Goal: Information Seeking & Learning: Learn about a topic

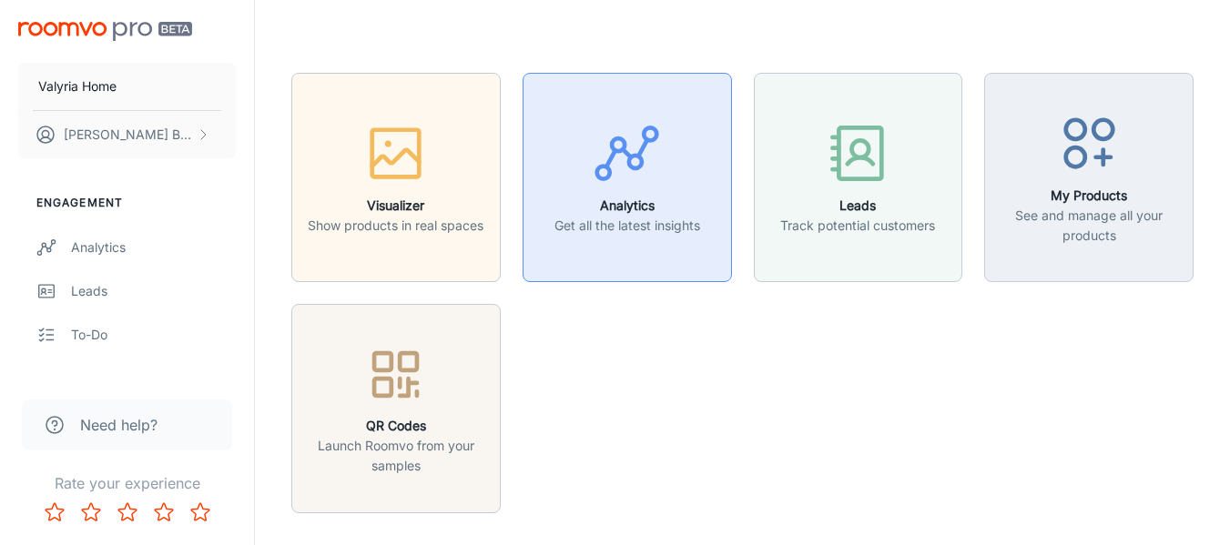
click at [601, 218] on p "Get all the latest insights" at bounding box center [627, 226] width 146 height 20
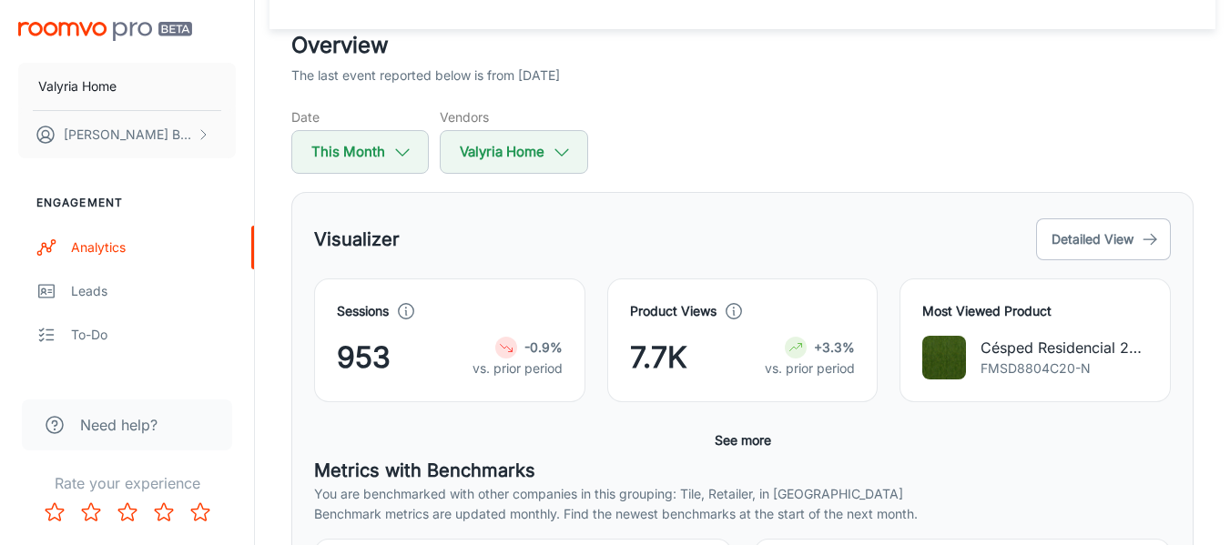
scroll to position [273, 0]
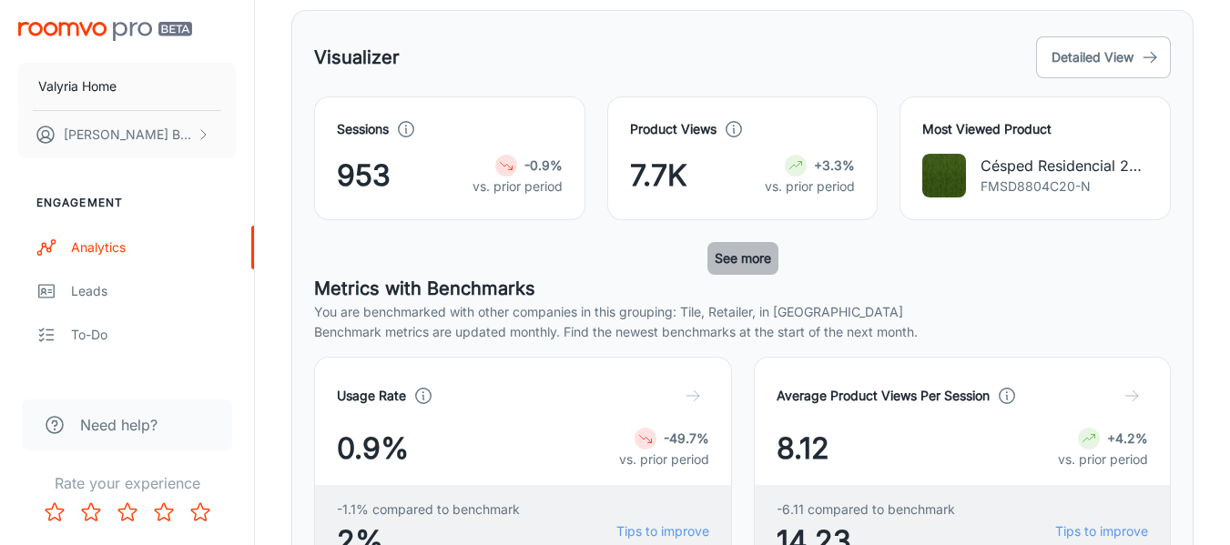
click at [760, 261] on button "See more" at bounding box center [742, 258] width 71 height 33
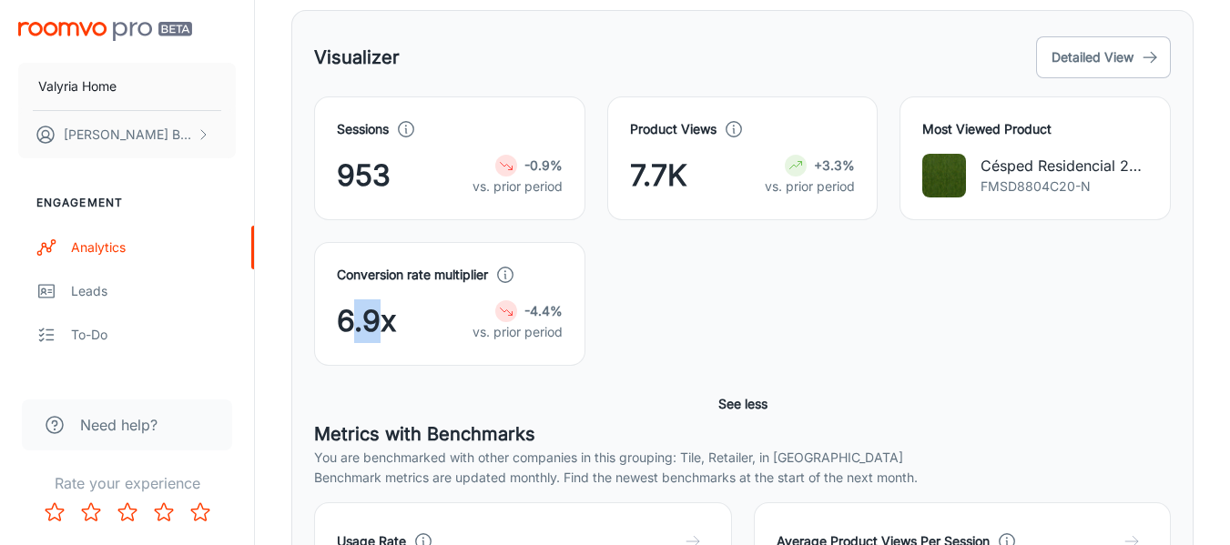
drag, startPoint x: 374, startPoint y: 320, endPoint x: 350, endPoint y: 314, distance: 25.2
click at [350, 314] on span "6.9x" at bounding box center [366, 322] width 59 height 44
drag, startPoint x: 350, startPoint y: 318, endPoint x: 391, endPoint y: 326, distance: 42.7
click at [391, 326] on span "6.9x" at bounding box center [366, 322] width 59 height 44
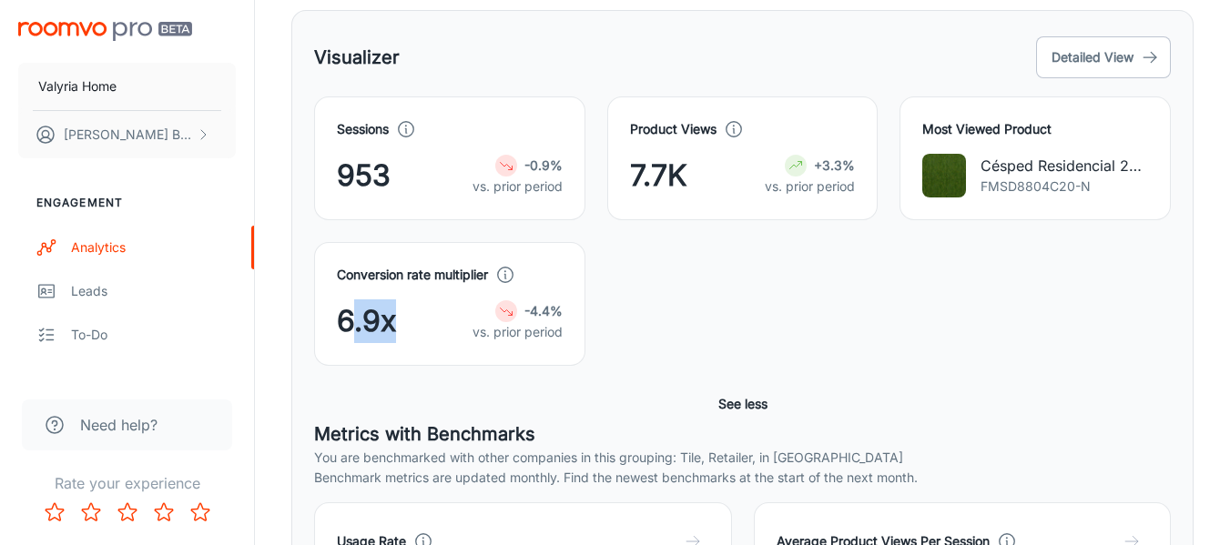
click at [391, 326] on span "6.9x" at bounding box center [366, 322] width 59 height 44
drag, startPoint x: 374, startPoint y: 325, endPoint x: 329, endPoint y: 318, distance: 46.1
click at [329, 318] on div "Conversion rate multiplier 6.9x -4.4% vs. prior period" at bounding box center [449, 304] width 271 height 124
click at [337, 320] on span "6.9x" at bounding box center [366, 322] width 59 height 44
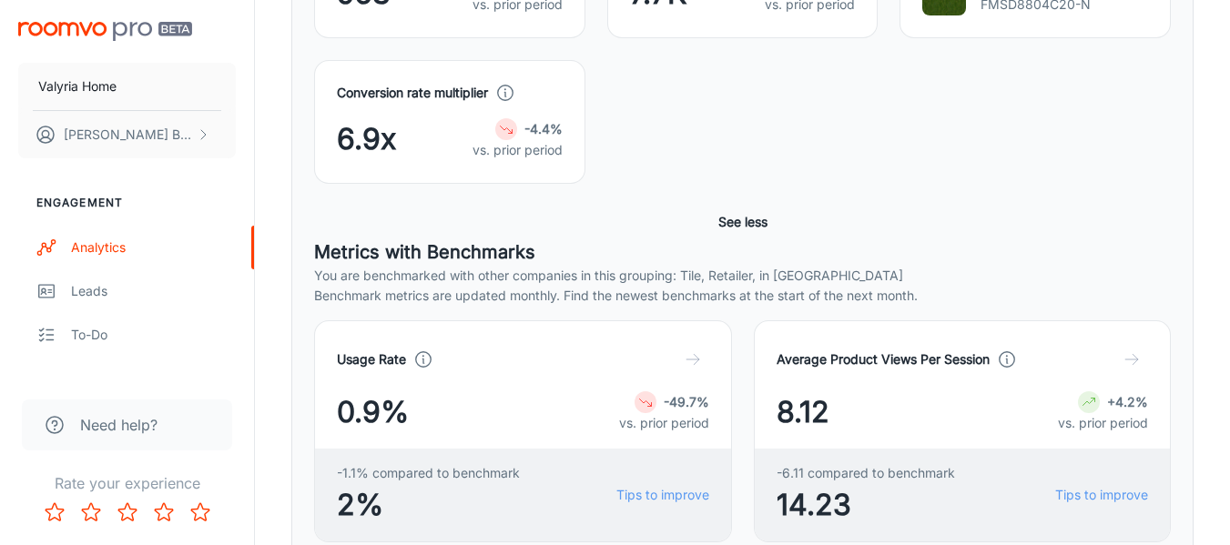
scroll to position [546, 0]
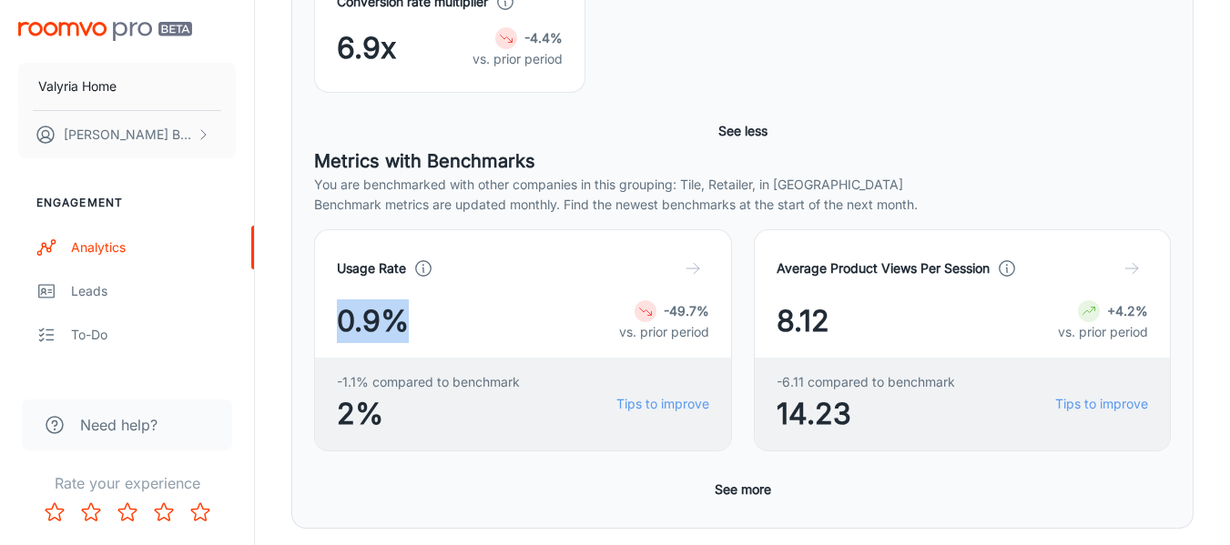
drag, startPoint x: 400, startPoint y: 326, endPoint x: 332, endPoint y: 301, distance: 71.7
click at [332, 301] on div "Usage Rate 0.9% -49.7% vs. prior period -1.1% compared to benchmark 2% Tips to …" at bounding box center [523, 340] width 418 height 222
click at [391, 320] on span "0.9%" at bounding box center [373, 322] width 72 height 44
drag, startPoint x: 403, startPoint y: 326, endPoint x: 320, endPoint y: 266, distance: 102.3
click at [320, 266] on div "Usage Rate 0.9% -49.7% vs. prior period -1.1% compared to benchmark 2% Tips to …" at bounding box center [523, 340] width 418 height 222
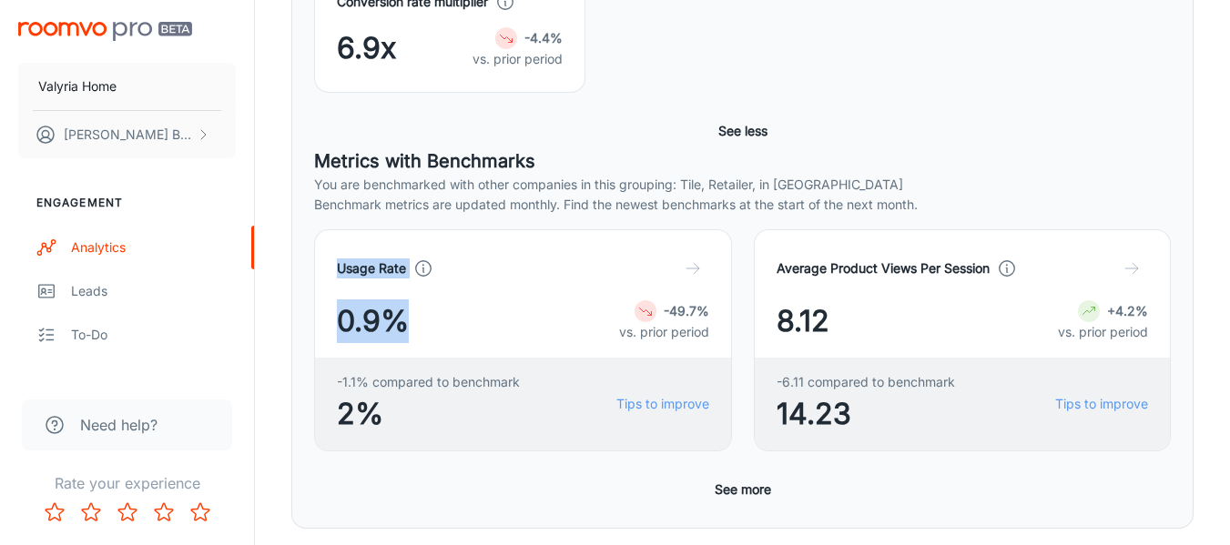
click at [320, 266] on div "Usage Rate 0.9% -49.7% vs. prior period -1.1% compared to benchmark 2% Tips to …" at bounding box center [523, 340] width 418 height 222
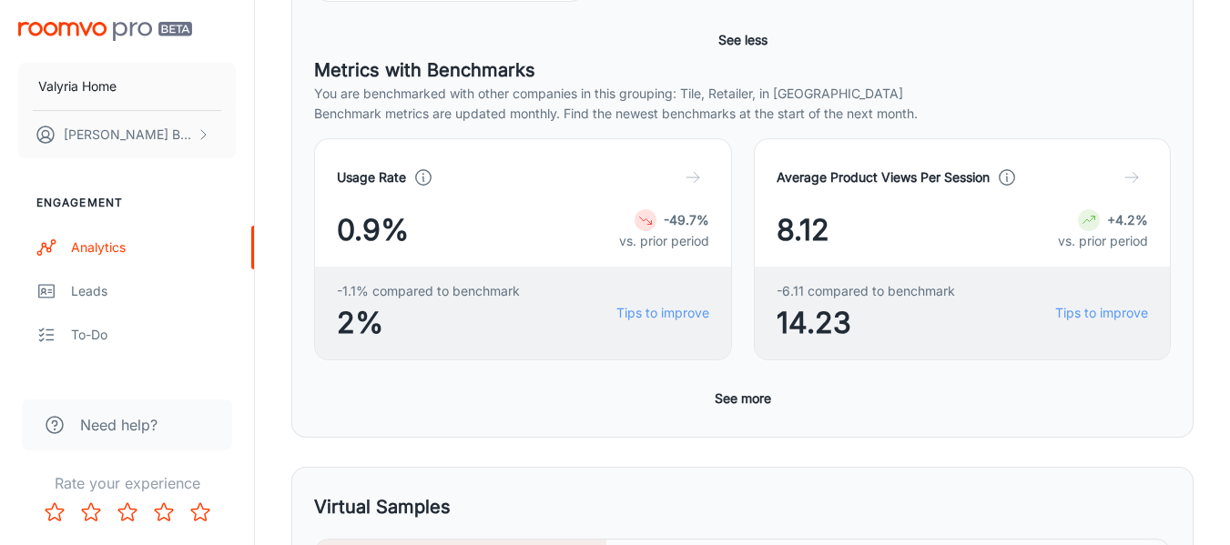
click at [755, 401] on button "See more" at bounding box center [742, 398] width 71 height 33
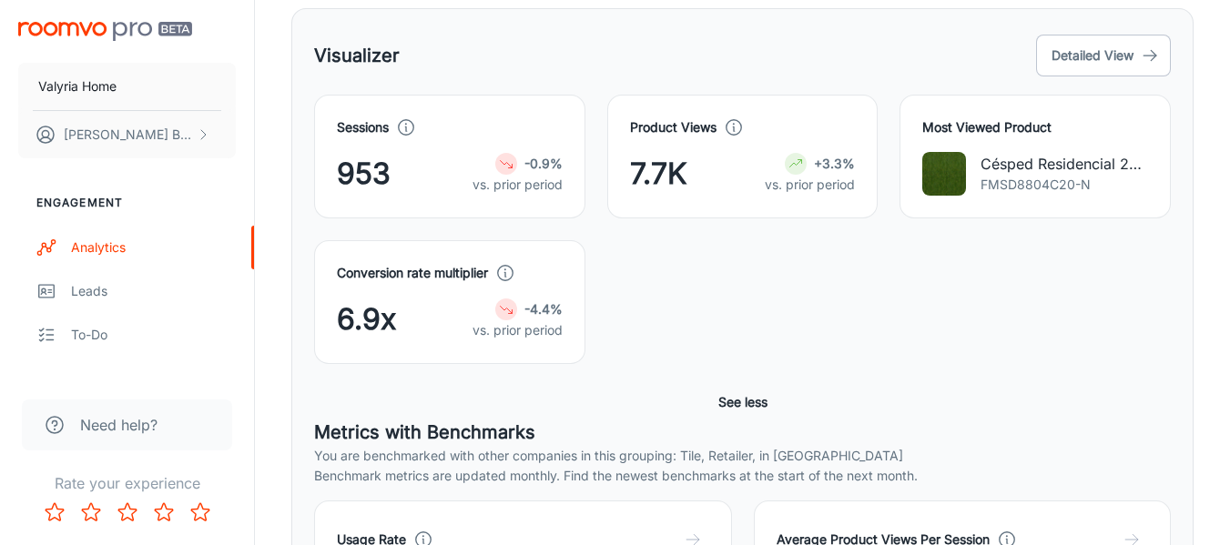
scroll to position [0, 0]
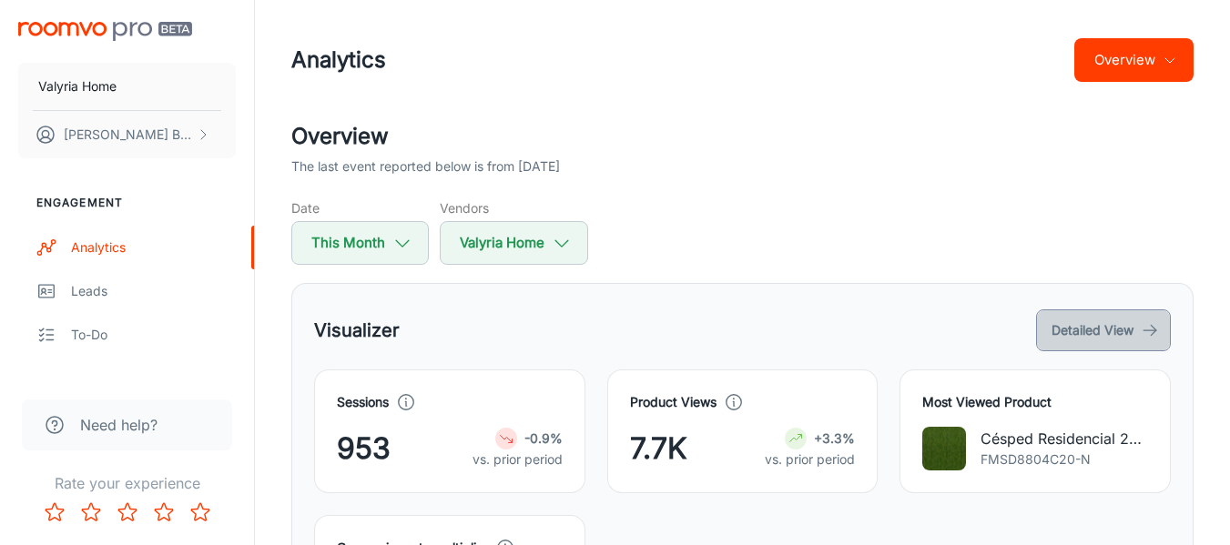
click at [1065, 323] on button "Detailed View" at bounding box center [1103, 331] width 135 height 42
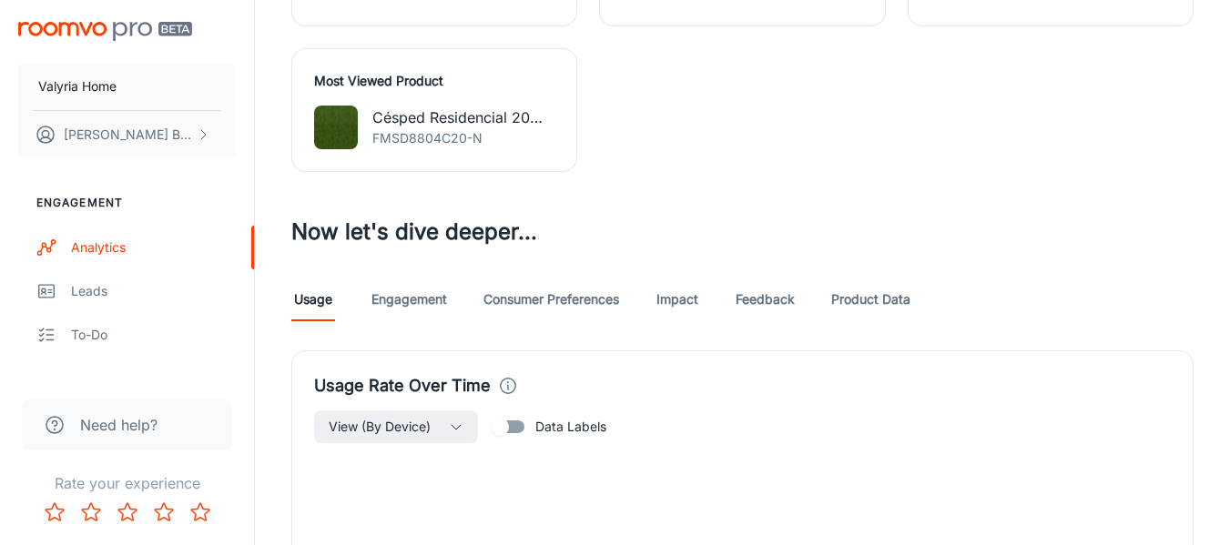
scroll to position [1001, 0]
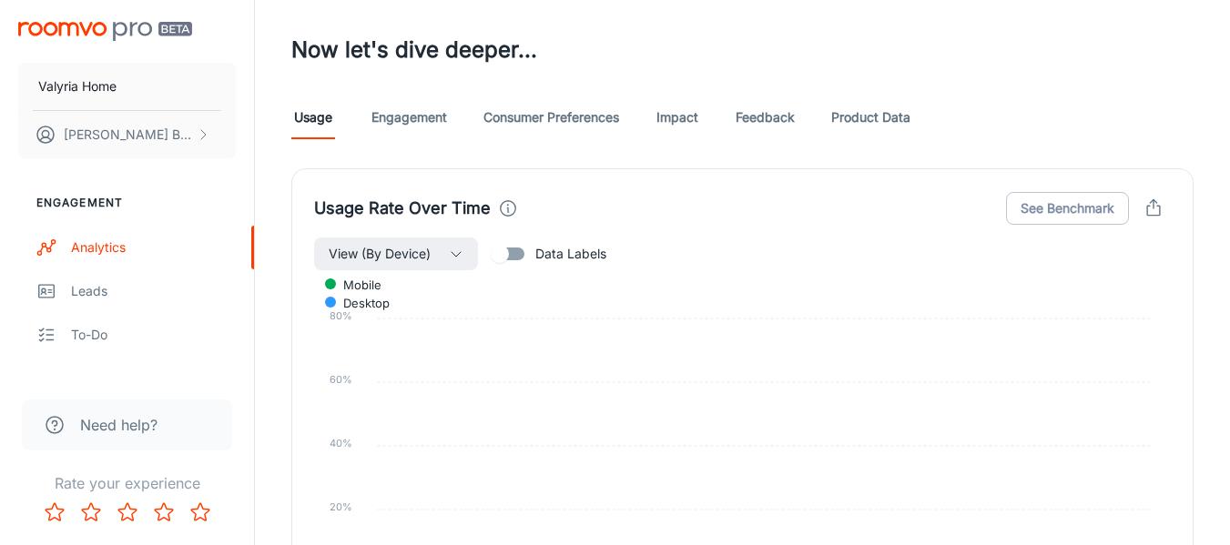
click at [627, 122] on div "Usage Engagement Consumer Preferences Impact Feedback Product Data" at bounding box center [742, 118] width 902 height 44
click at [599, 120] on link "Consumer Preferences" at bounding box center [551, 118] width 136 height 44
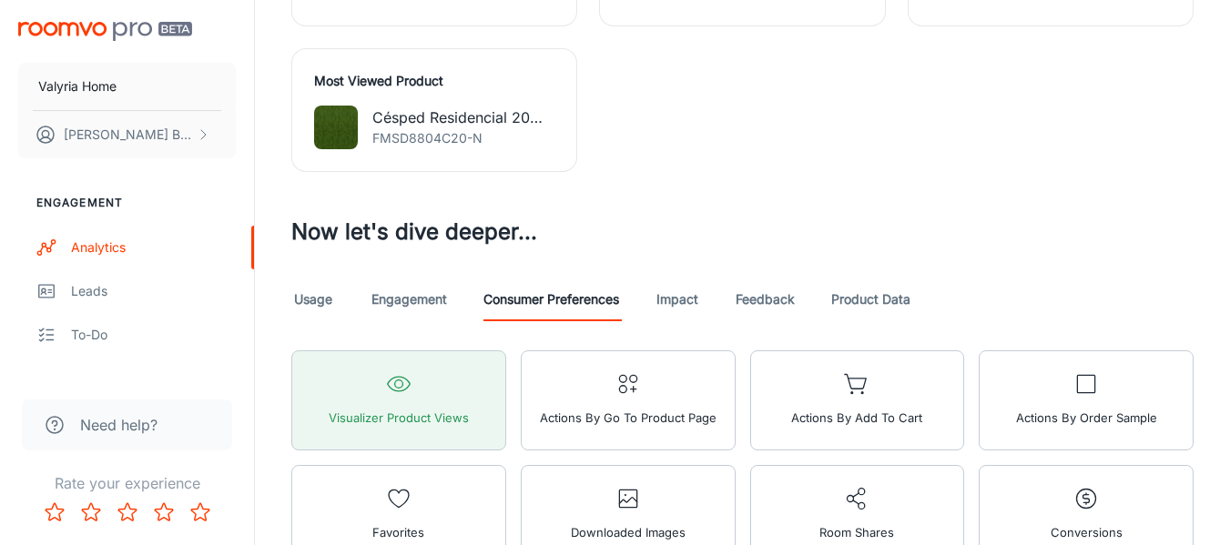
scroll to position [1001, 0]
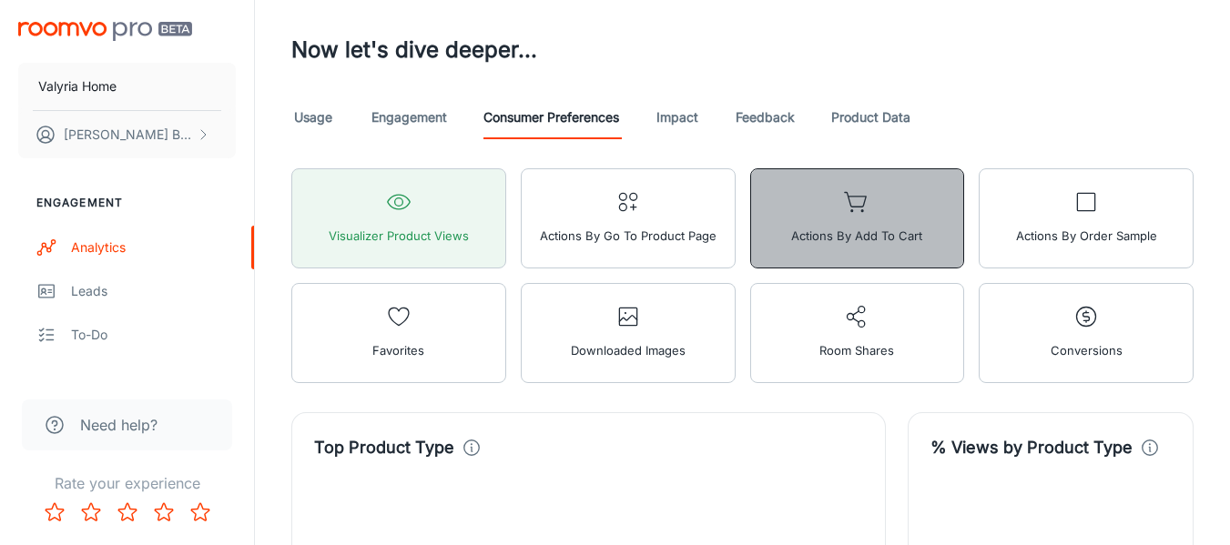
click at [789, 212] on button "Actions by Add to Cart" at bounding box center [857, 218] width 215 height 100
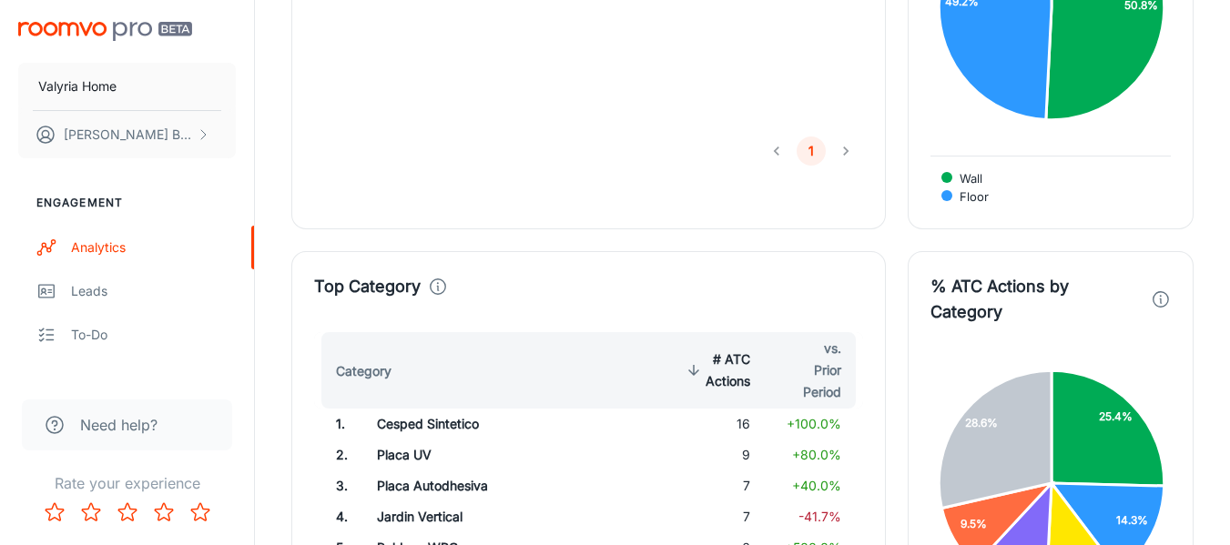
scroll to position [1912, 0]
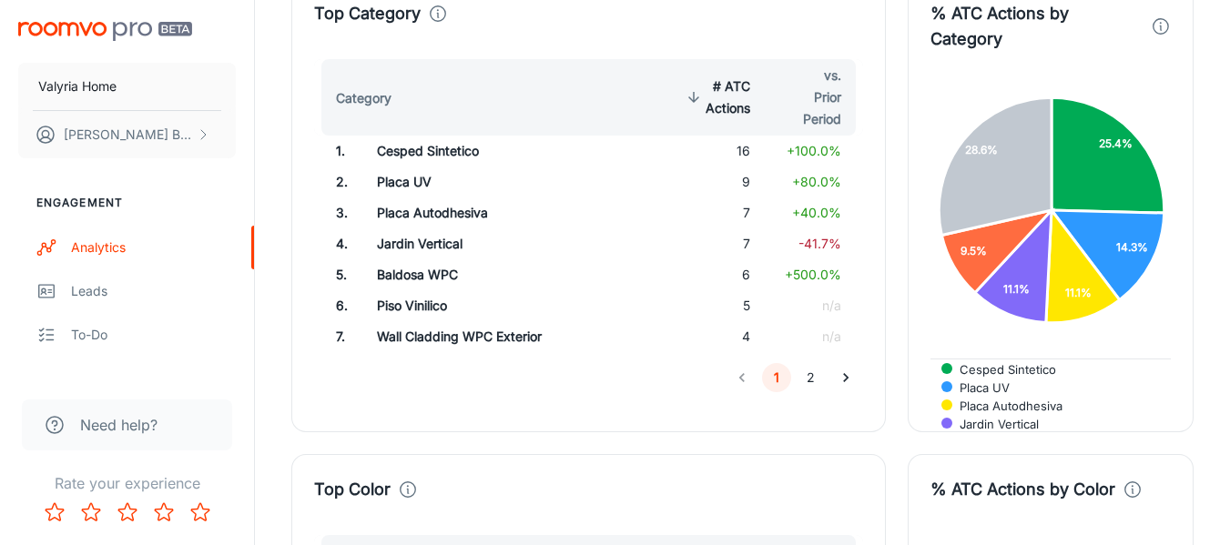
click at [807, 380] on button "2" at bounding box center [811, 377] width 29 height 29
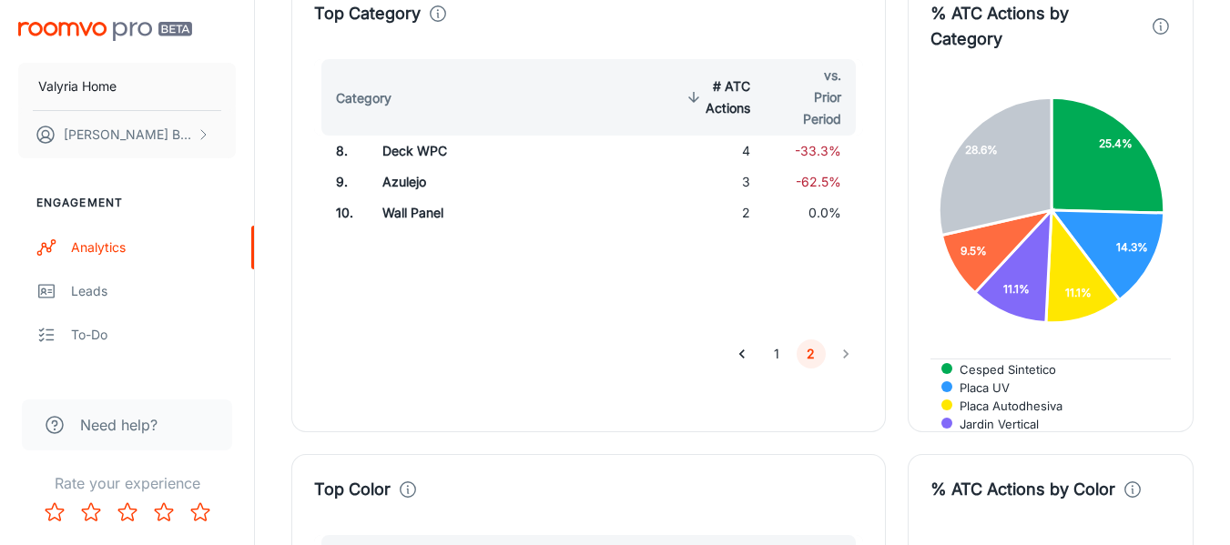
click at [784, 362] on button "1" at bounding box center [776, 354] width 29 height 29
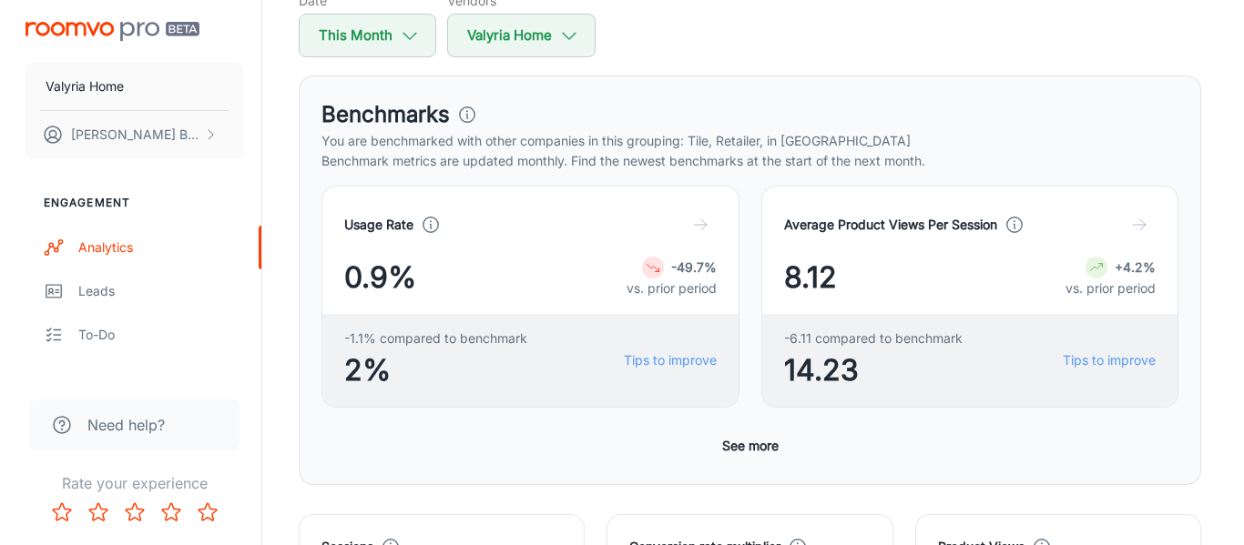
scroll to position [194, 0]
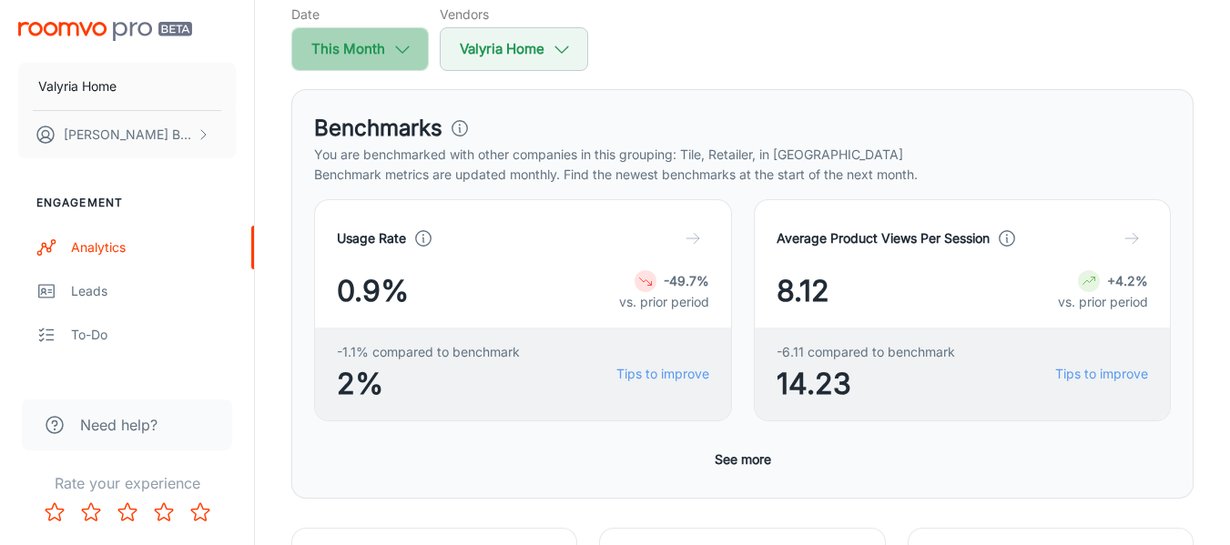
click at [352, 62] on button "This Month" at bounding box center [359, 49] width 137 height 44
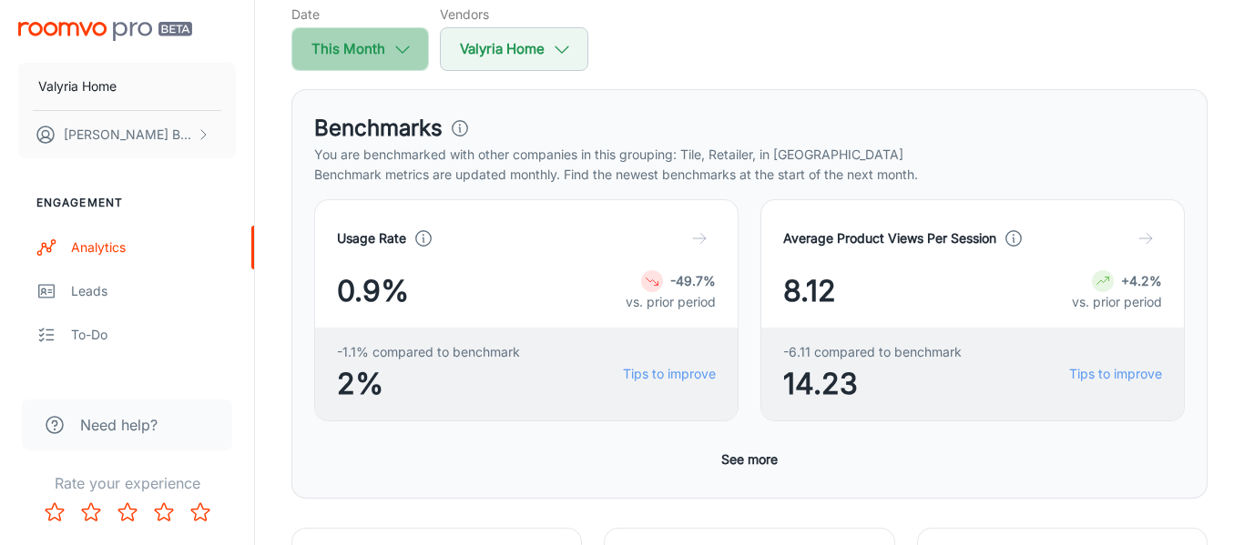
select select "7"
select select "2025"
select select "7"
select select "2025"
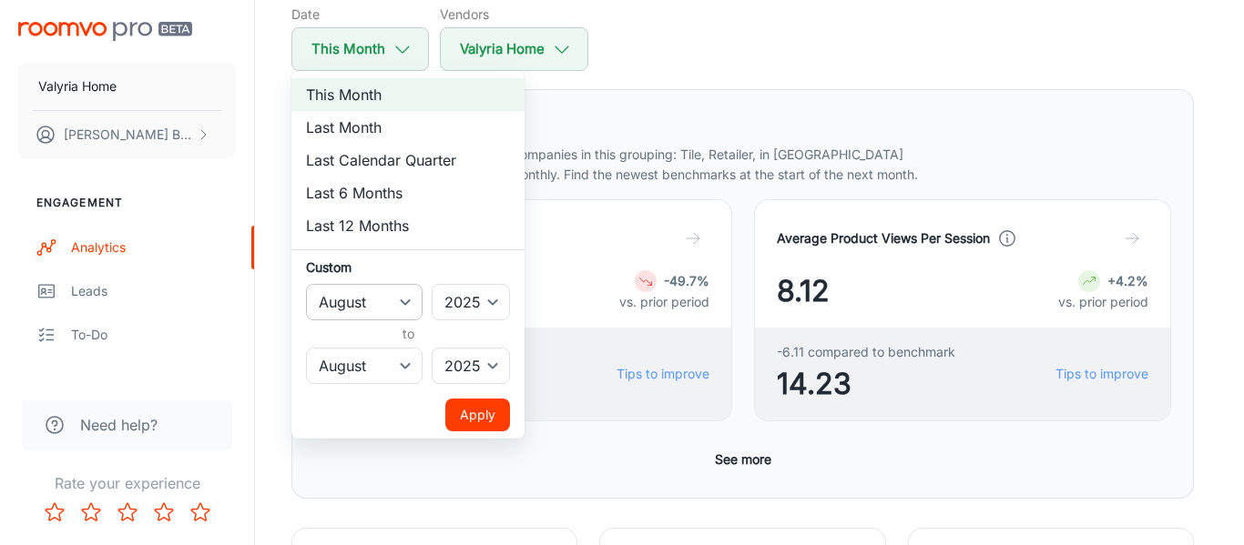
click at [394, 306] on select "January February March April May June July August September October November De…" at bounding box center [364, 302] width 117 height 36
click at [306, 284] on select "January February March April May June July August September October November De…" at bounding box center [364, 302] width 117 height 36
click at [403, 375] on select "January February March April May June July August September October November De…" at bounding box center [364, 366] width 117 height 36
click at [306, 348] on select "January February March April May June July August September October November De…" at bounding box center [364, 366] width 117 height 36
click at [392, 166] on li "Last Calendar Quarter" at bounding box center [407, 160] width 233 height 33
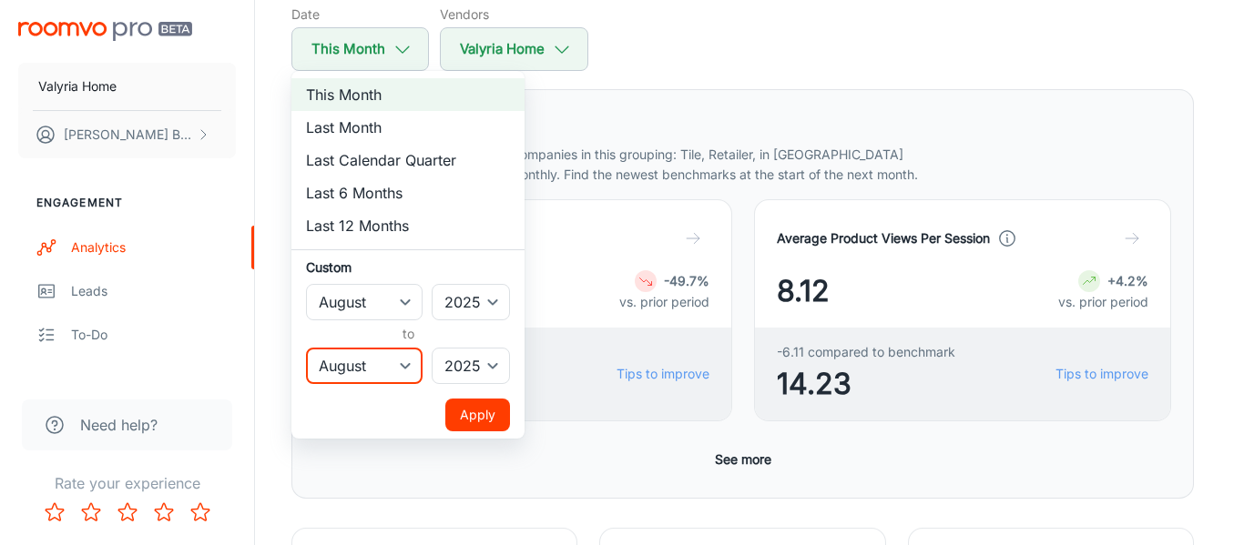
select select "3"
select select "5"
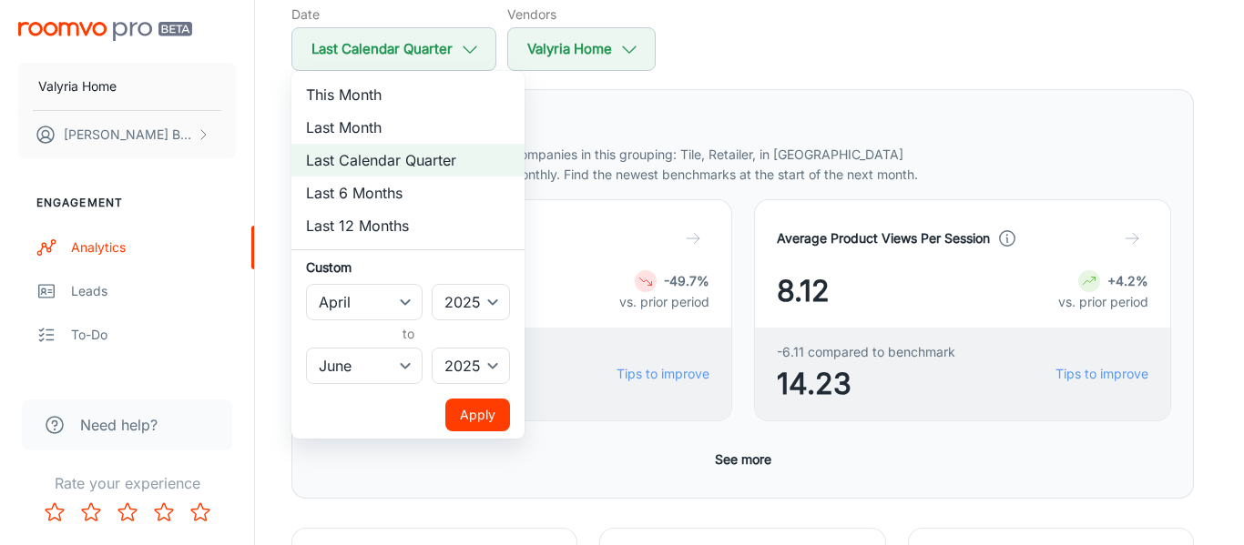
click at [390, 95] on li "This Month" at bounding box center [407, 94] width 233 height 33
select select "7"
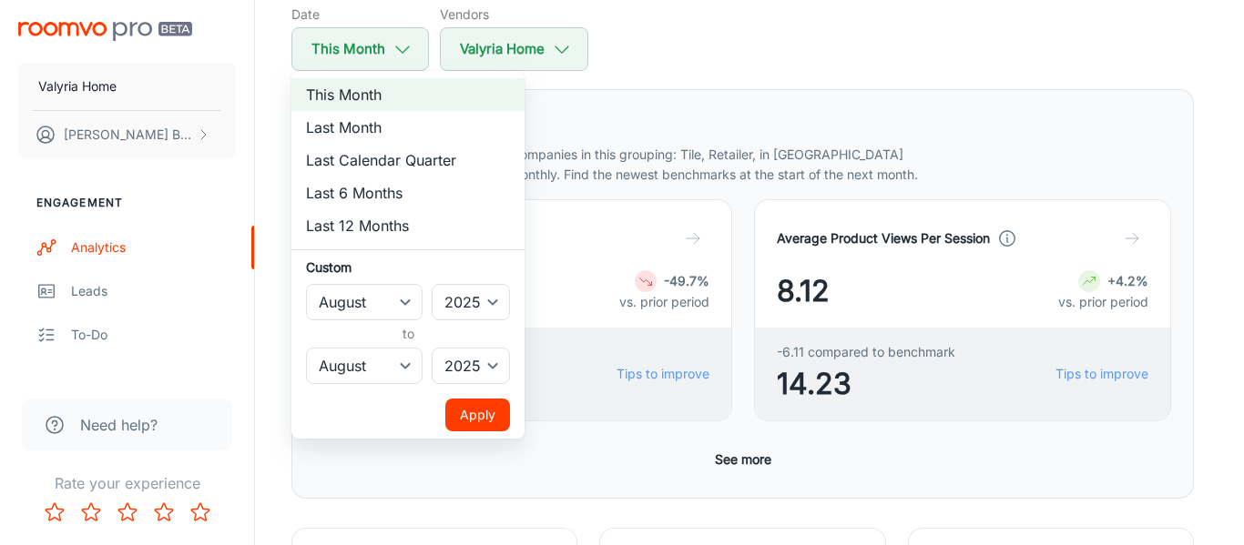
click at [492, 406] on button "Apply" at bounding box center [477, 415] width 65 height 33
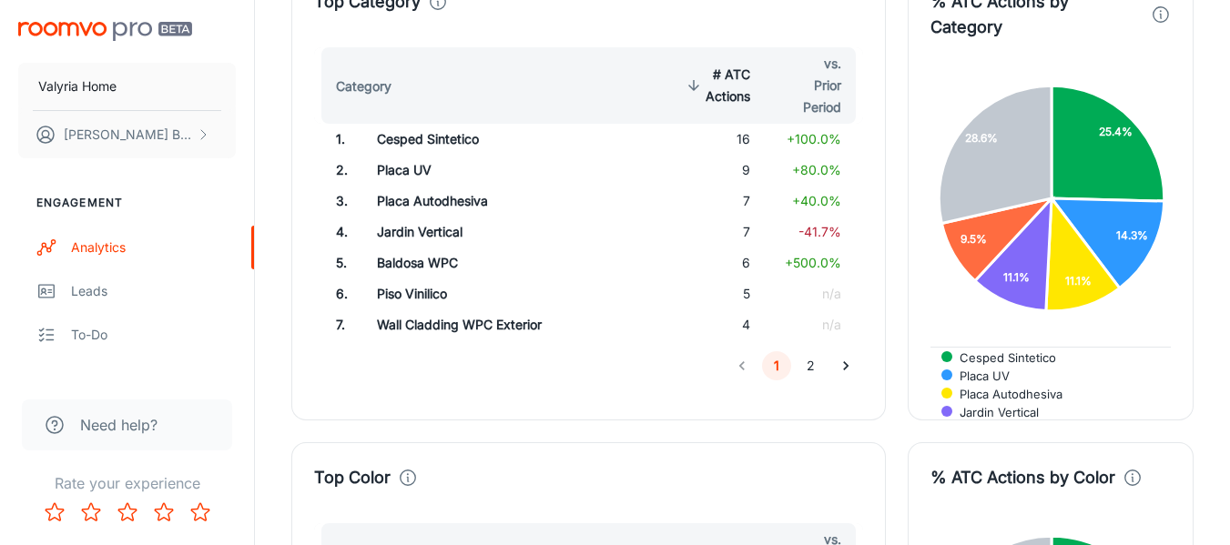
scroll to position [1833, 0]
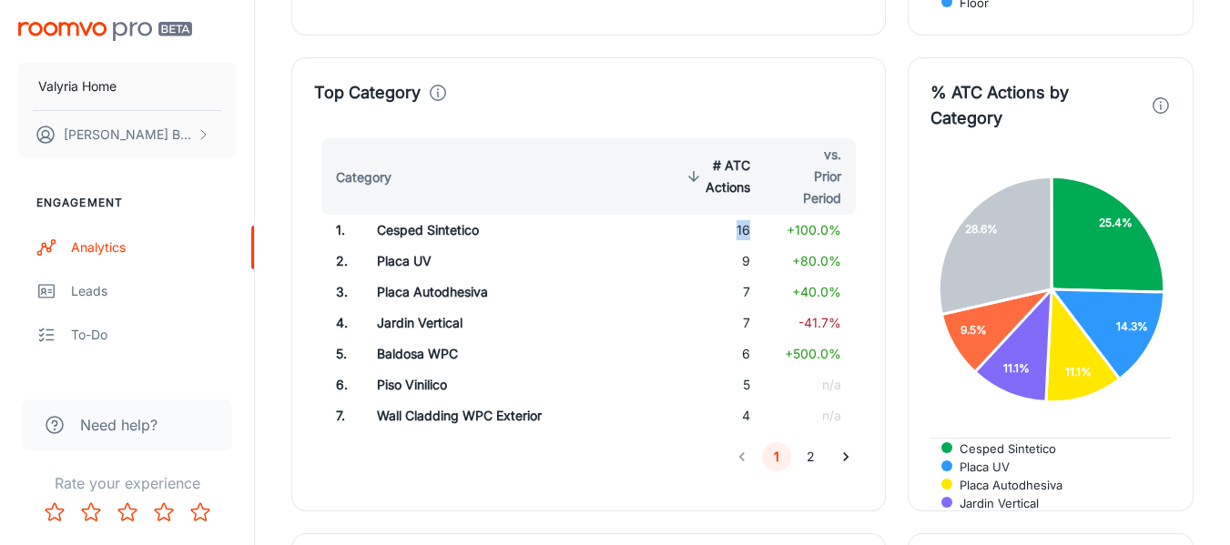
drag, startPoint x: 755, startPoint y: 229, endPoint x: 733, endPoint y: 227, distance: 22.0
click at [733, 227] on td "16" at bounding box center [715, 230] width 97 height 31
click at [735, 292] on td "7" at bounding box center [715, 292] width 97 height 31
drag, startPoint x: 747, startPoint y: 233, endPoint x: 731, endPoint y: 228, distance: 17.3
click at [731, 228] on td "16" at bounding box center [715, 230] width 97 height 31
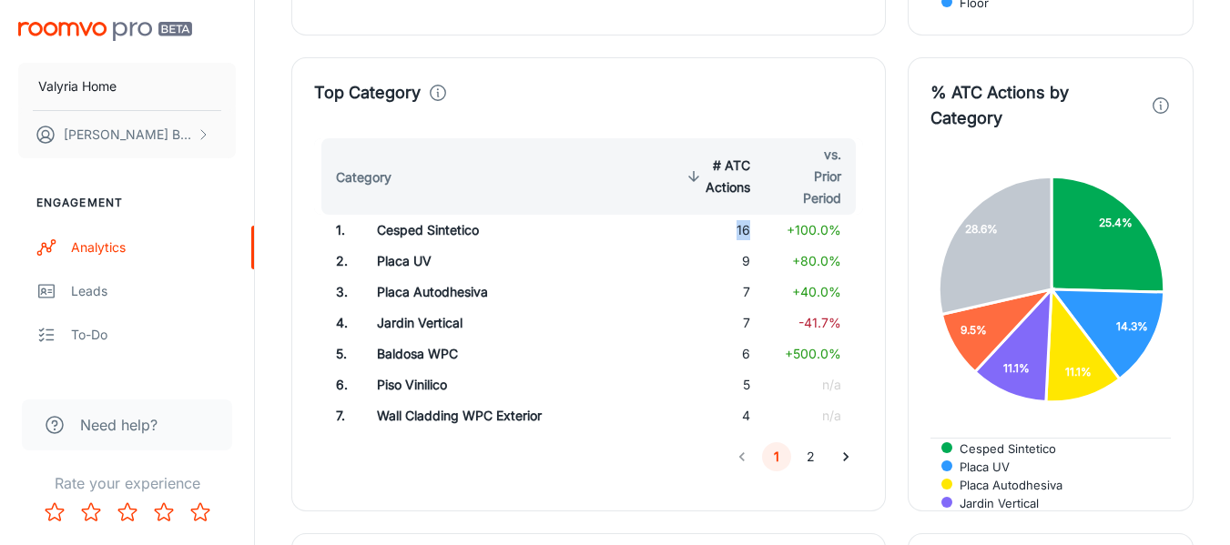
click at [731, 228] on td "16" at bounding box center [715, 230] width 97 height 31
drag, startPoint x: 765, startPoint y: 252, endPoint x: 754, endPoint y: 252, distance: 10.9
click at [754, 252] on tr "2 . Placa UV 9 +80.0%" at bounding box center [588, 261] width 549 height 31
click at [754, 252] on td "9" at bounding box center [715, 261] width 97 height 31
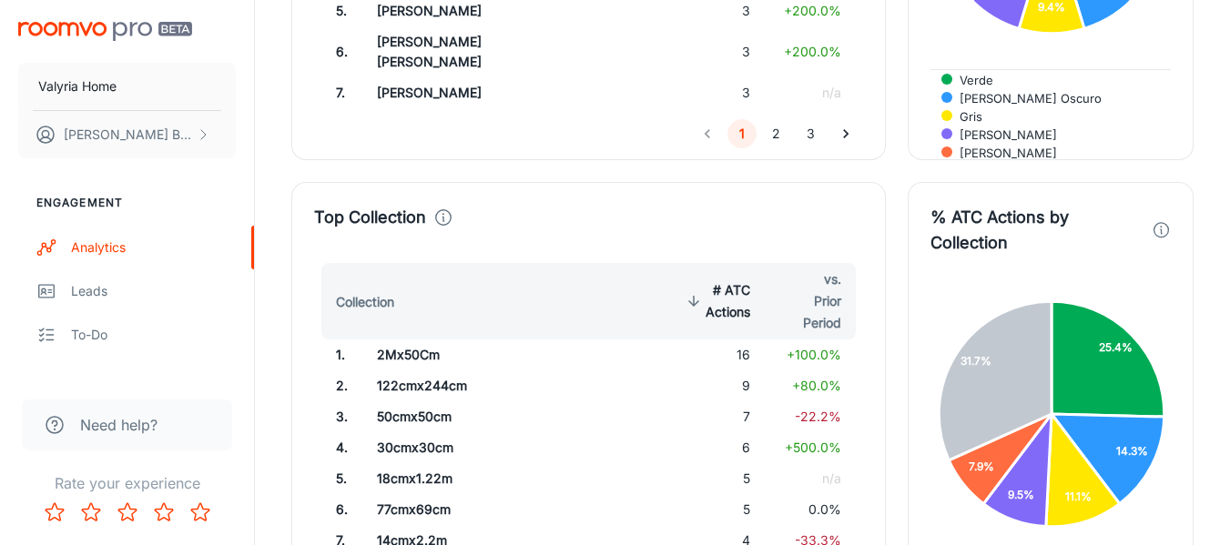
scroll to position [2925, 0]
